Goal: Transaction & Acquisition: Subscribe to service/newsletter

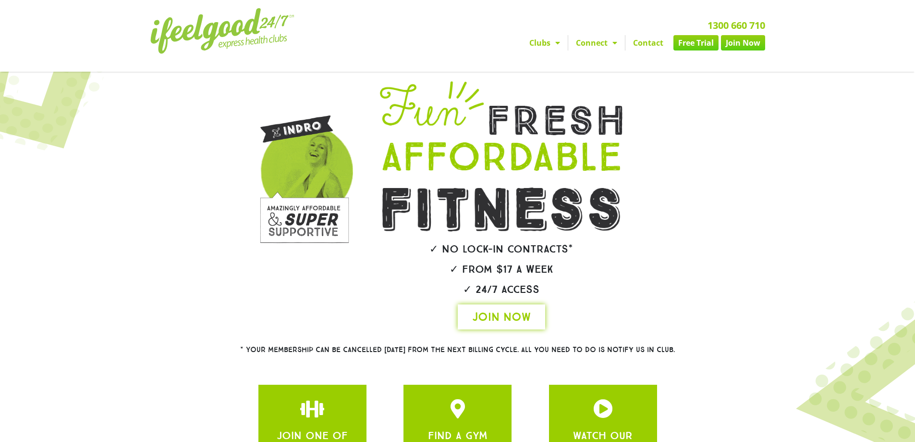
click at [511, 319] on span "JOIN NOW" at bounding box center [501, 316] width 59 height 15
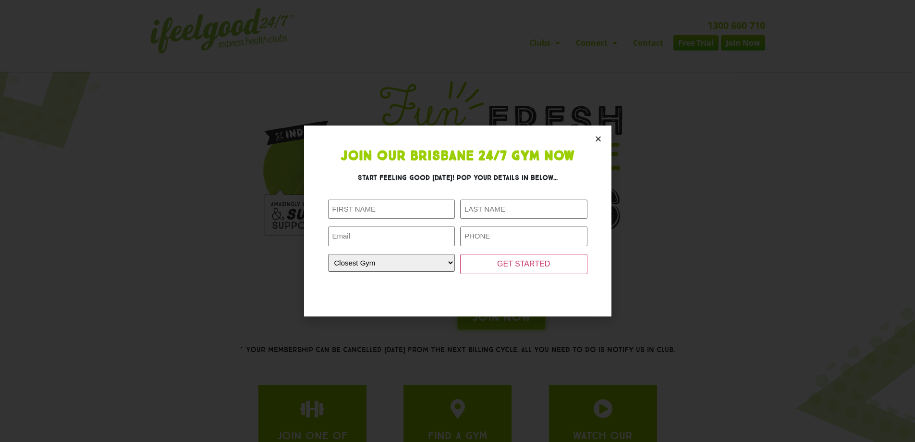
click at [594, 143] on section "Join Our Brisbane 24/7 Gym Now Start feeling good today! Pop your details in be…" at bounding box center [458, 220] width 308 height 190
click at [598, 140] on icon "Close" at bounding box center [598, 138] width 7 height 7
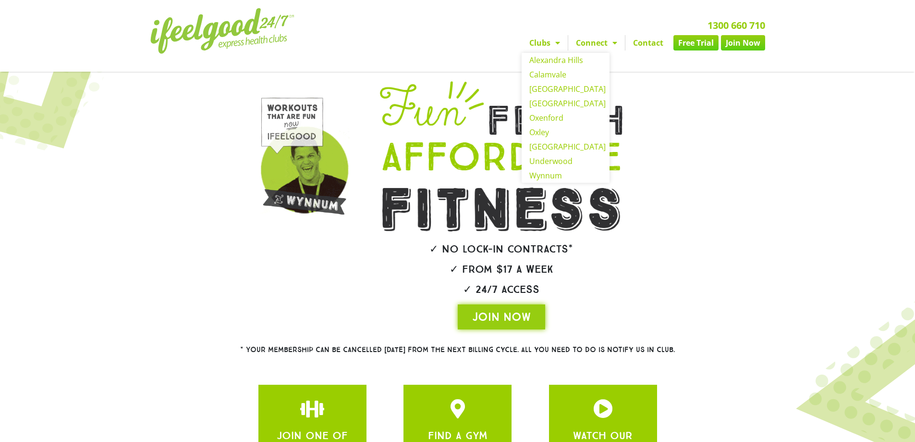
click at [546, 42] on link "Clubs" at bounding box center [545, 42] width 46 height 15
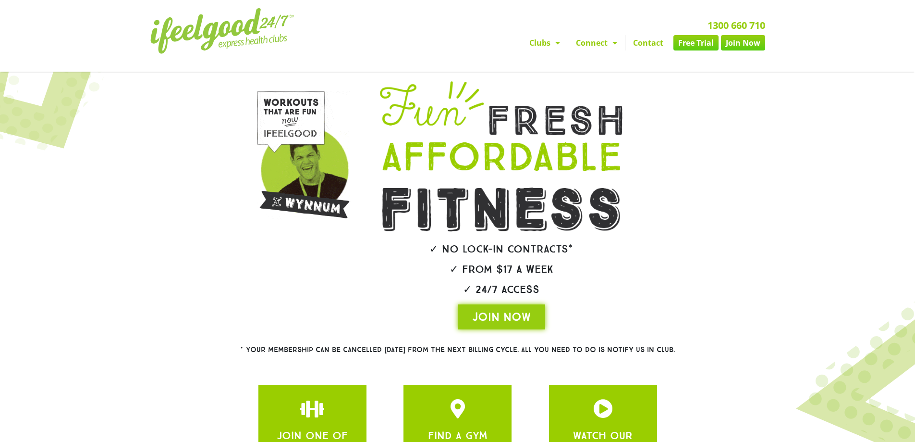
click at [546, 42] on link "Clubs" at bounding box center [545, 42] width 46 height 15
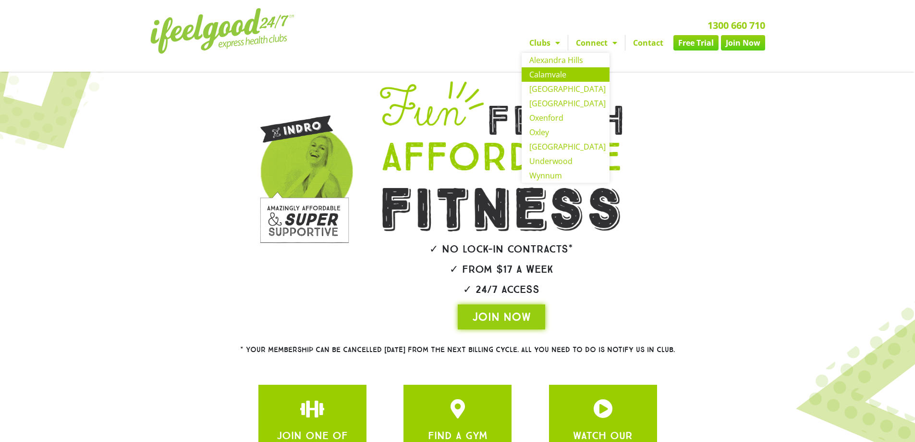
click at [547, 78] on link "Calamvale" at bounding box center [566, 74] width 88 height 14
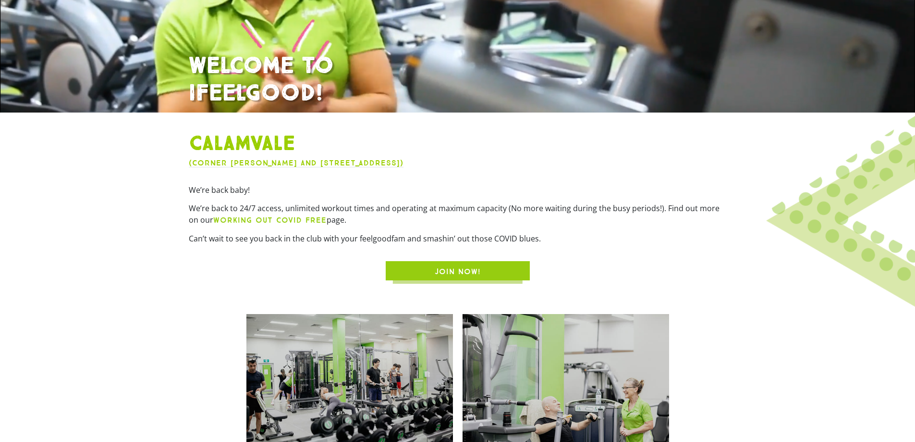
scroll to position [320, 0]
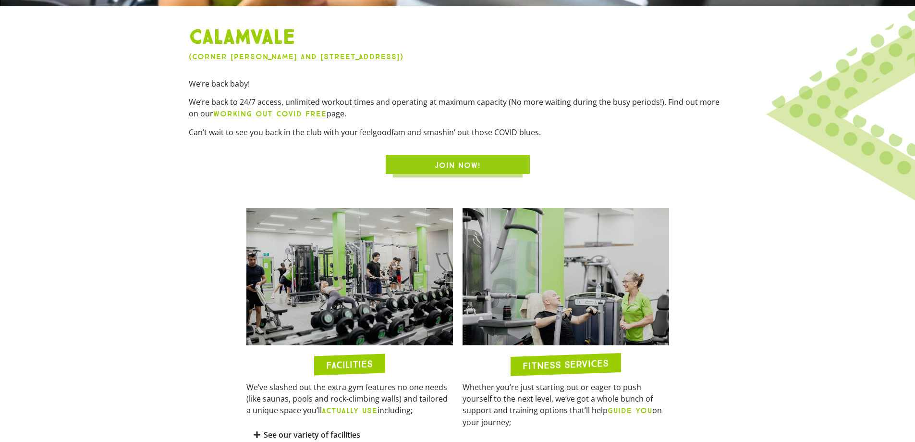
click at [468, 165] on span "JOIN NOW!" at bounding box center [458, 166] width 46 height 12
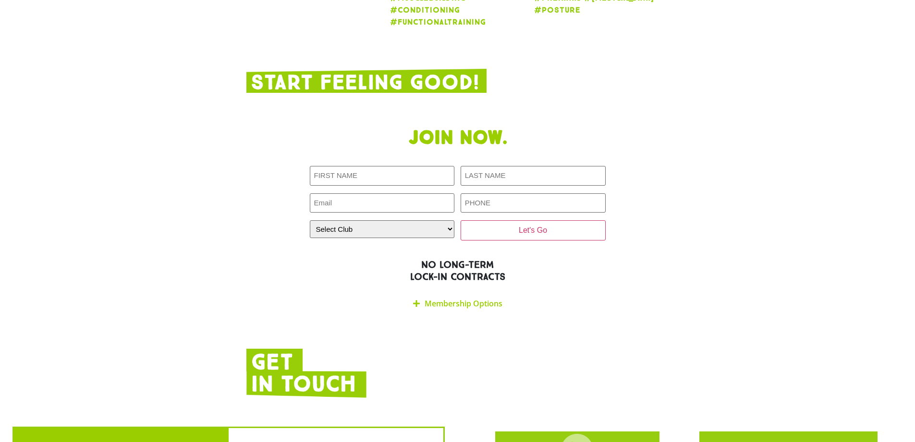
scroll to position [1877, 0]
click at [383, 165] on input "First NAME (Required)" at bounding box center [382, 175] width 145 height 20
click at [451, 297] on link "Membership Options" at bounding box center [464, 302] width 78 height 11
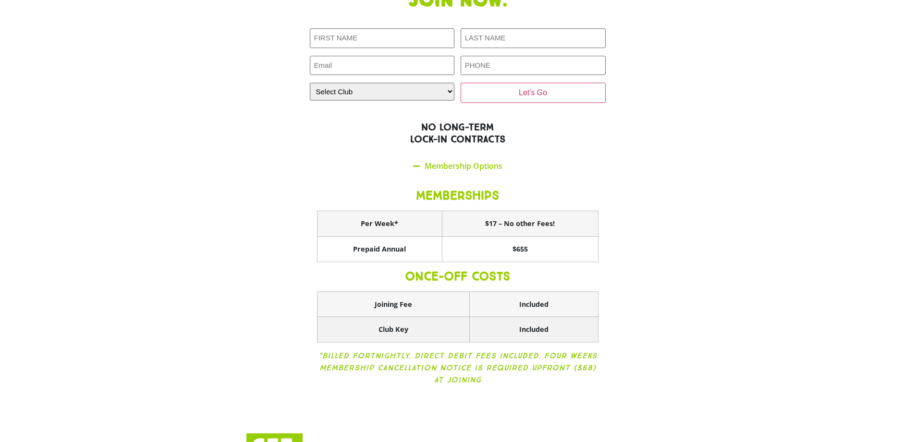
scroll to position [2037, 0]
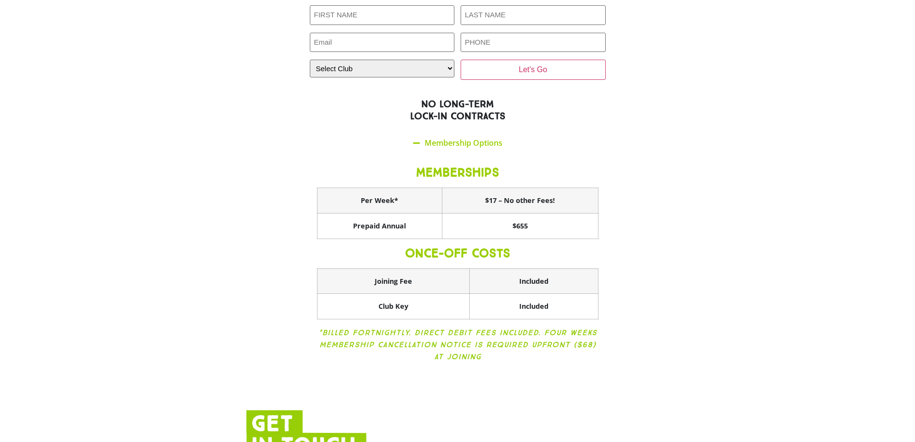
drag, startPoint x: 596, startPoint y: 375, endPoint x: 597, endPoint y: 370, distance: 5.8
click at [596, 410] on div at bounding box center [457, 434] width 423 height 49
click at [754, 74] on section "Join now. First NAME (Required) LAST NAME (Required) Email (Required) PHONE (Re…" at bounding box center [457, 171] width 915 height 420
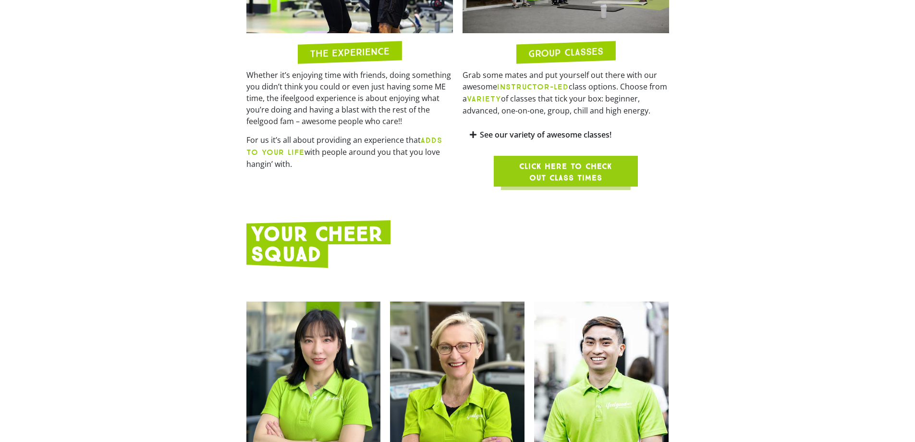
scroll to position [0, 0]
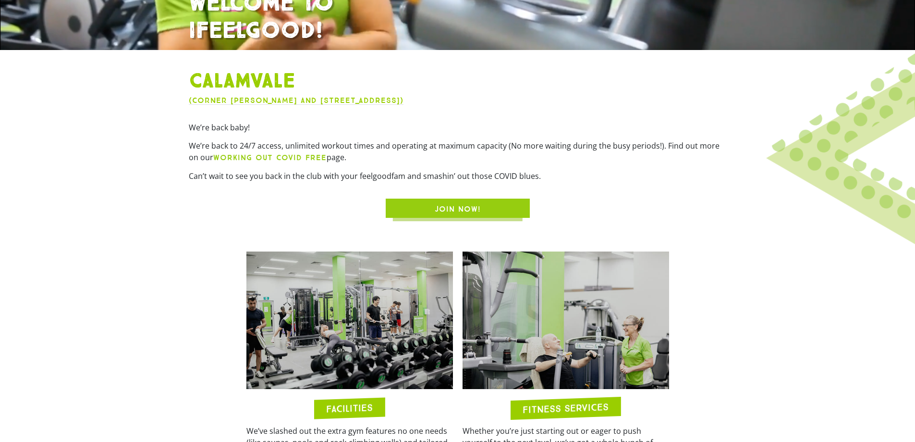
scroll to position [320, 0]
